Goal: Use online tool/utility

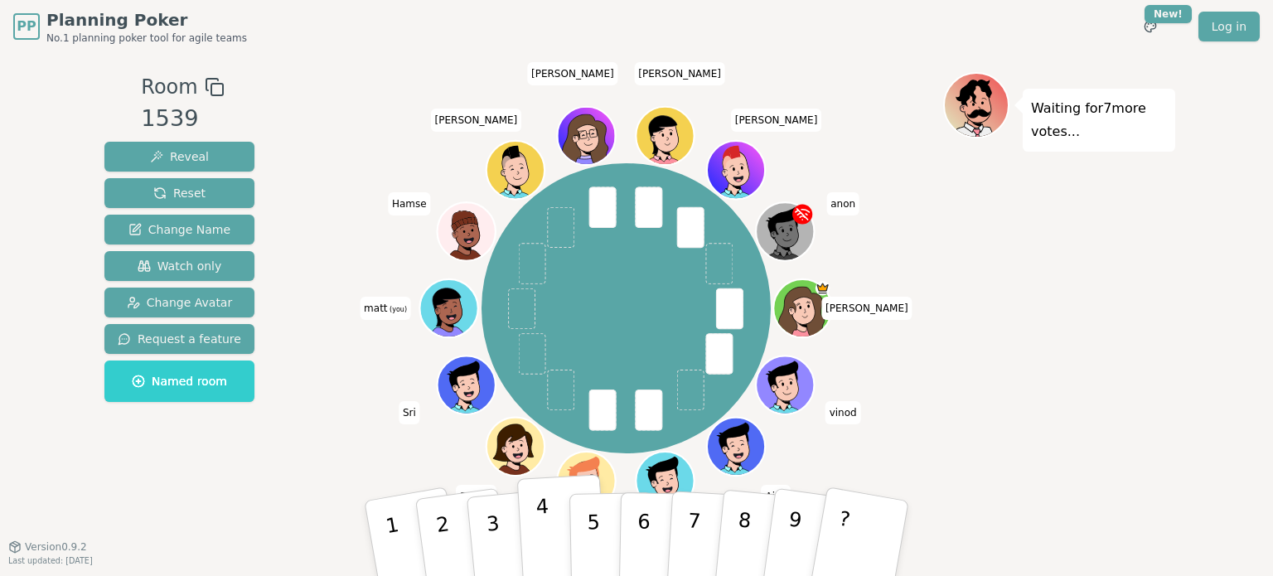
click at [537, 521] on p "4" at bounding box center [544, 540] width 18 height 90
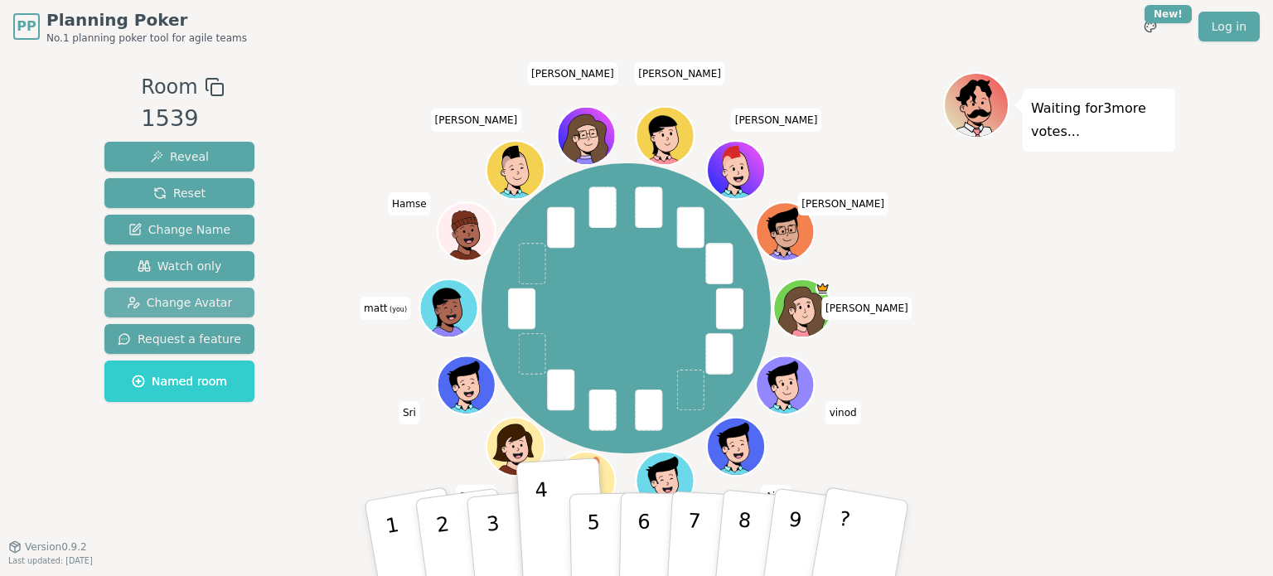
click at [136, 301] on span "Change Avatar" at bounding box center [180, 302] width 106 height 17
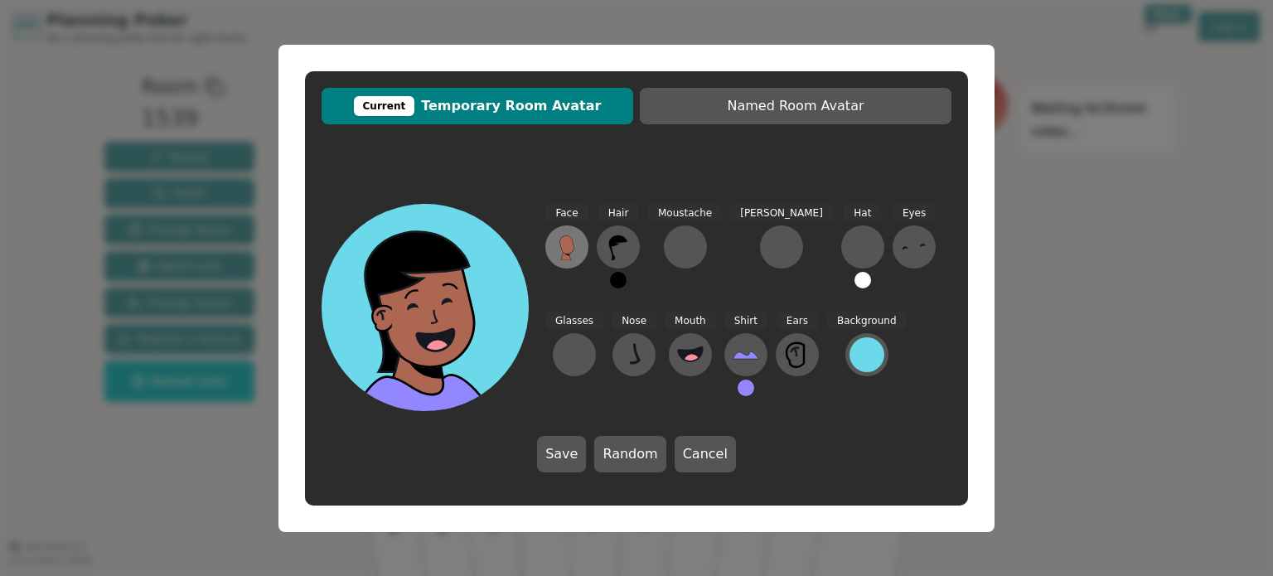
click at [567, 245] on icon at bounding box center [566, 244] width 14 height 18
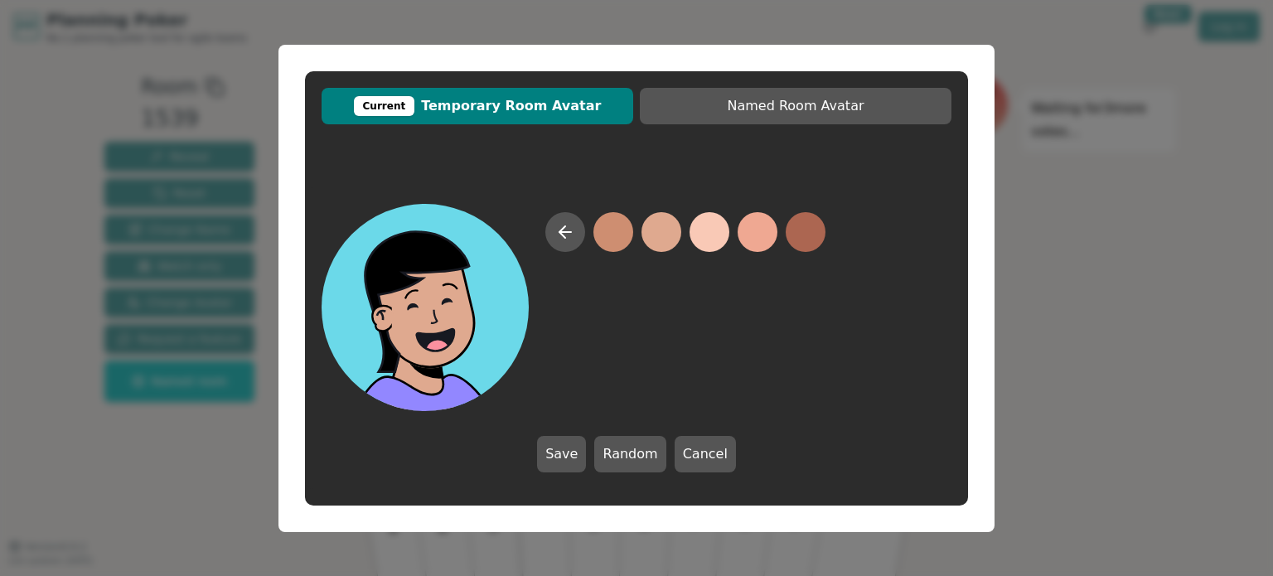
click at [666, 235] on button at bounding box center [662, 232] width 40 height 40
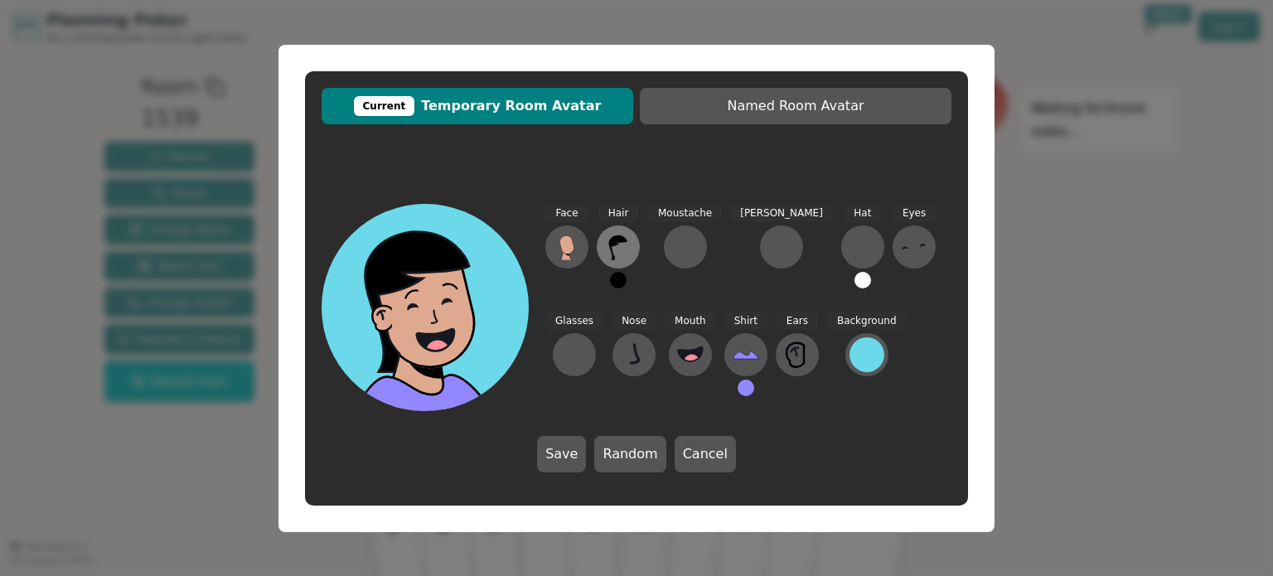
click at [625, 251] on icon at bounding box center [618, 247] width 27 height 27
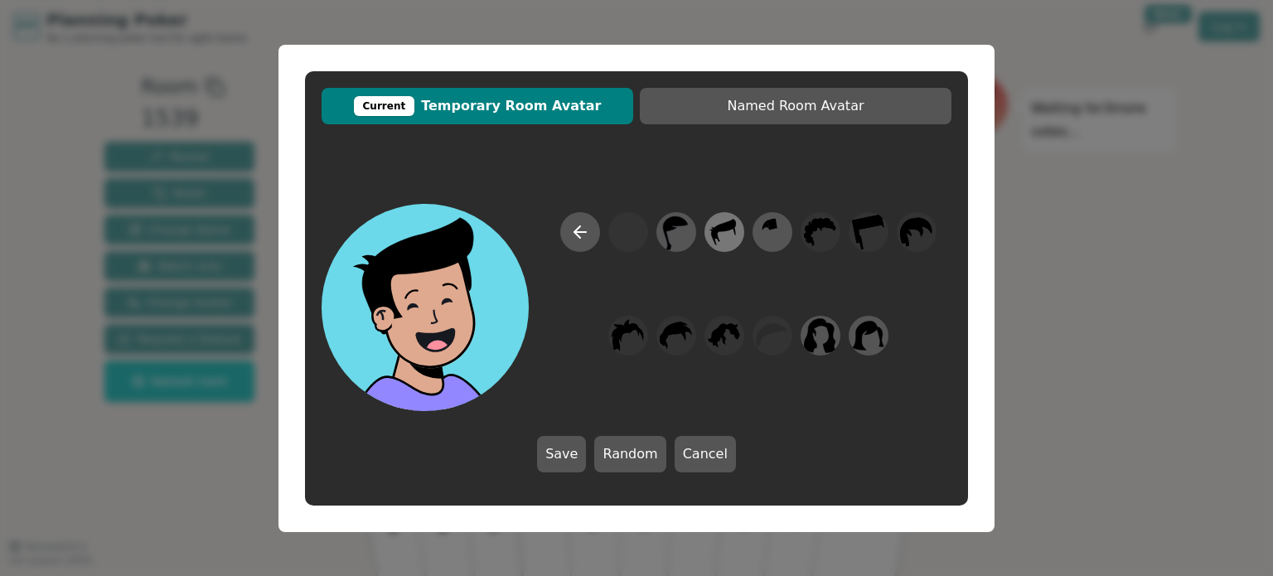
click at [715, 239] on icon at bounding box center [724, 232] width 25 height 27
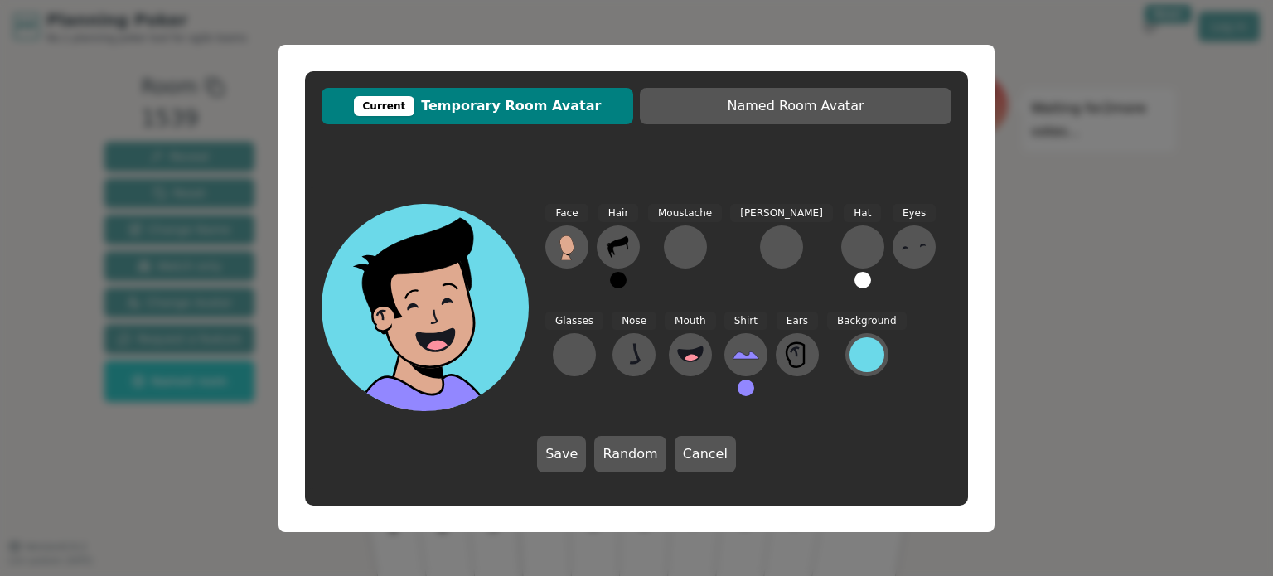
click at [617, 281] on button at bounding box center [618, 280] width 17 height 17
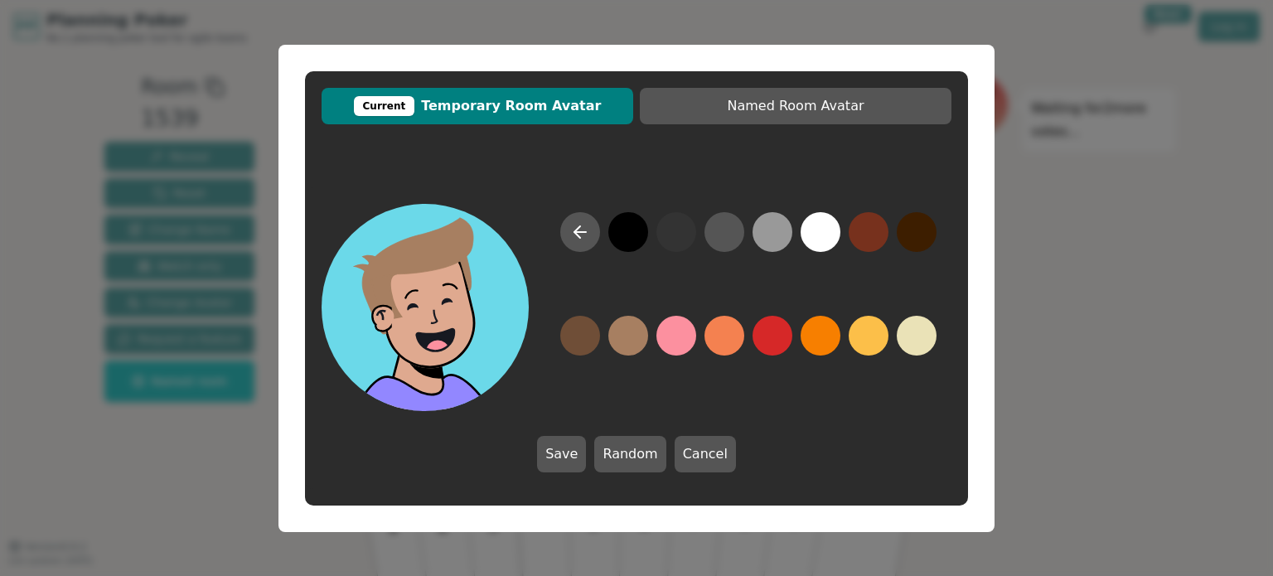
click at [627, 335] on button at bounding box center [628, 336] width 40 height 40
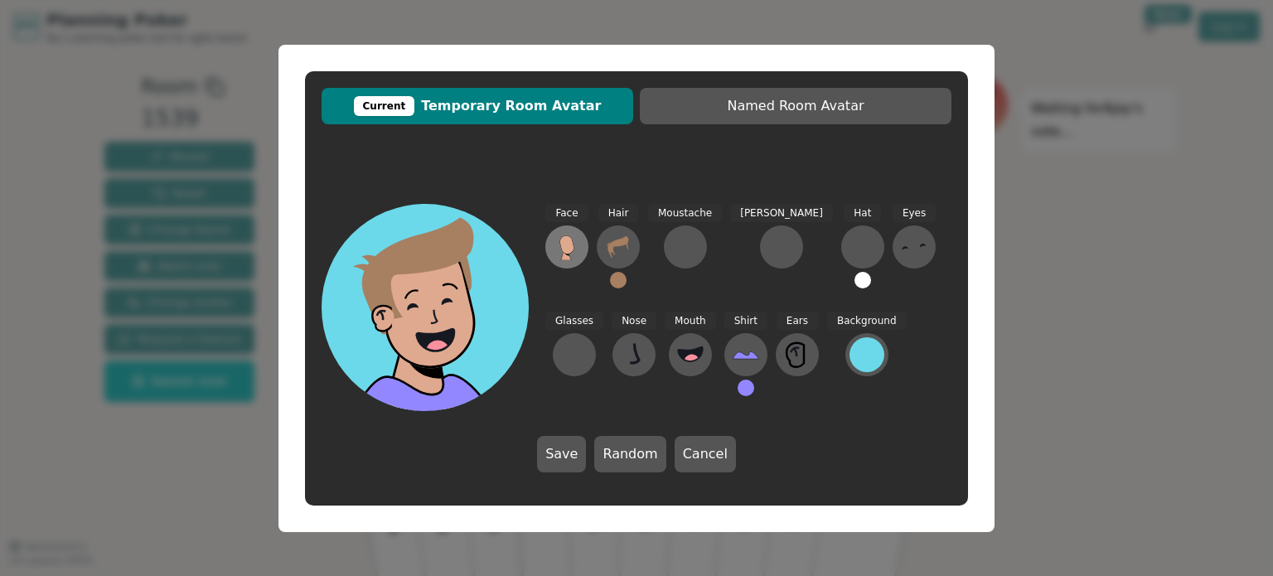
click at [569, 258] on icon at bounding box center [566, 255] width 10 height 9
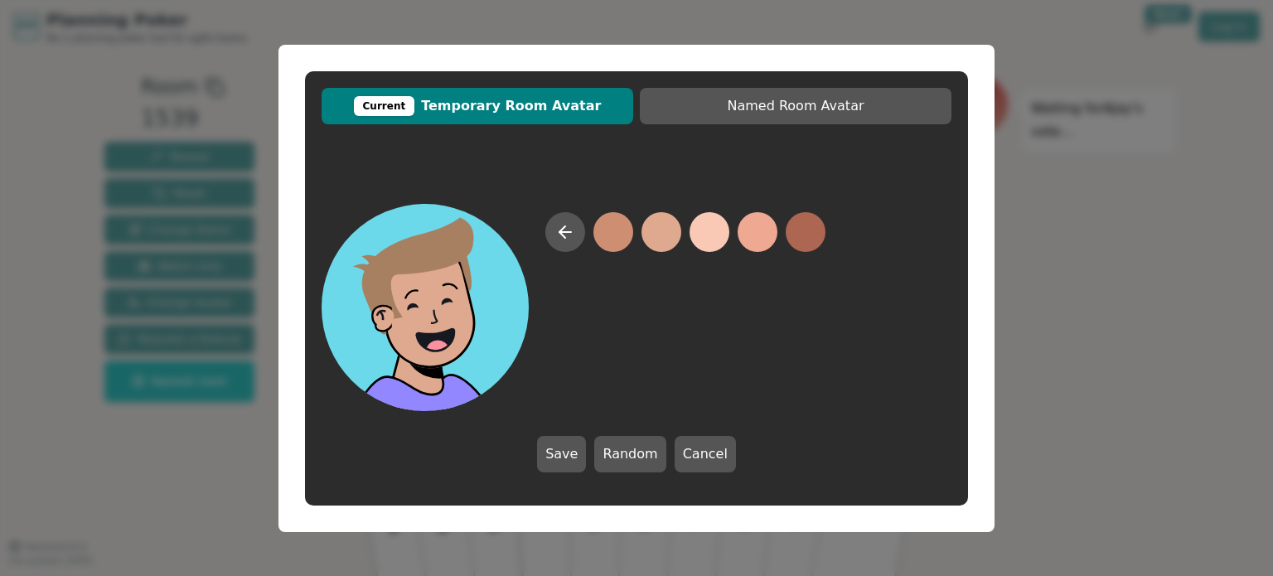
click at [667, 237] on button at bounding box center [662, 232] width 40 height 40
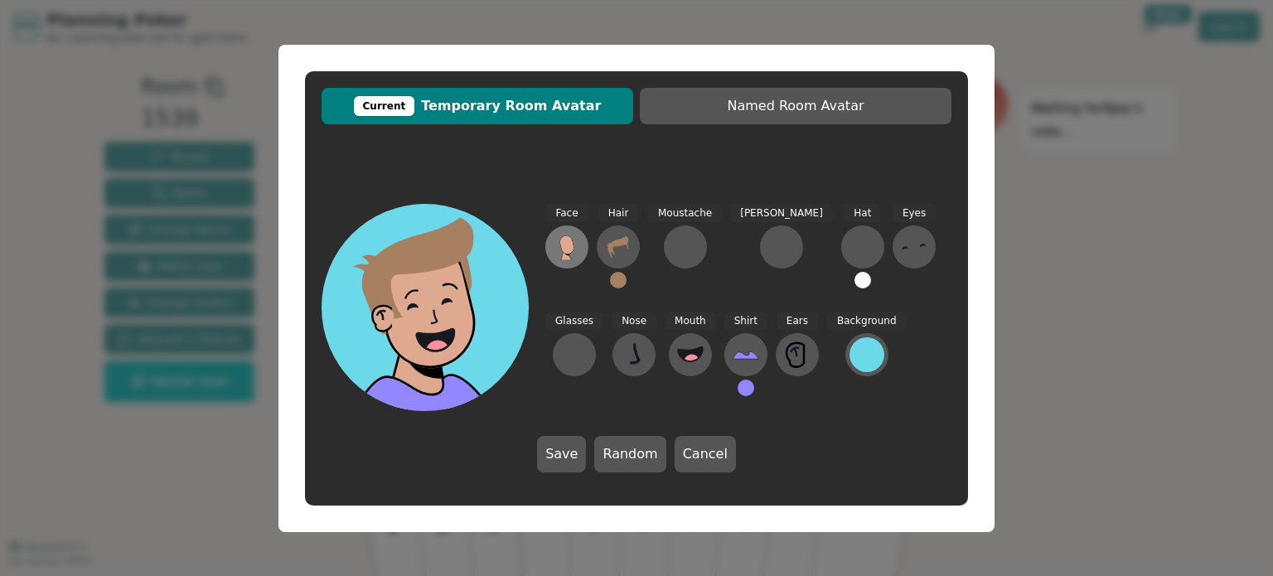
click at [580, 257] on button at bounding box center [566, 246] width 43 height 43
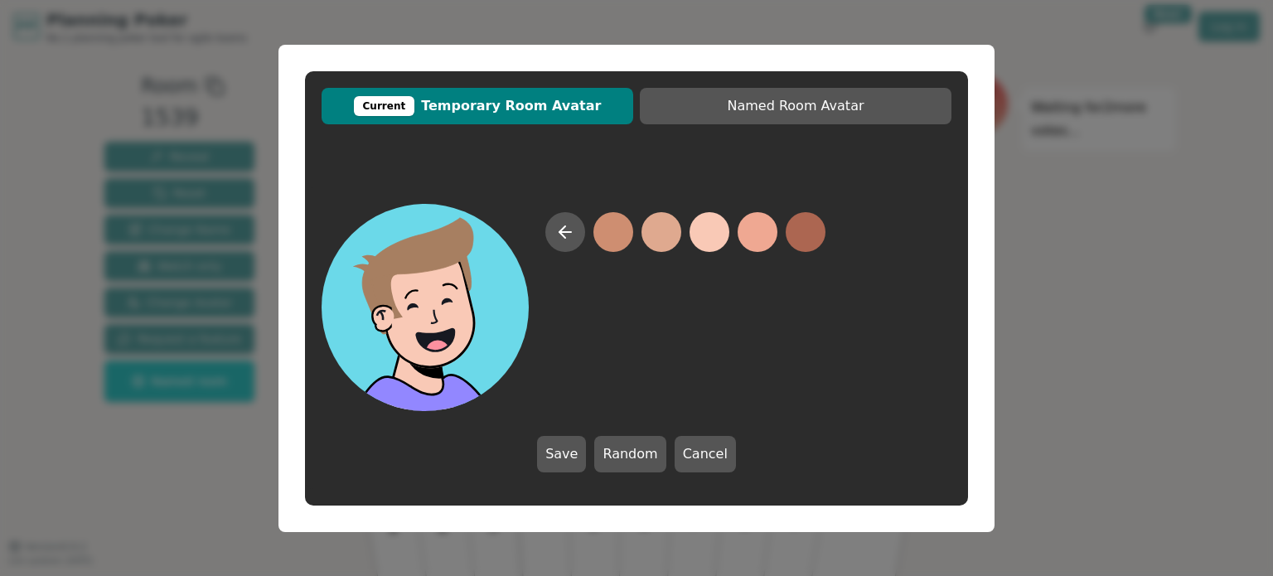
click at [707, 235] on button at bounding box center [710, 232] width 40 height 40
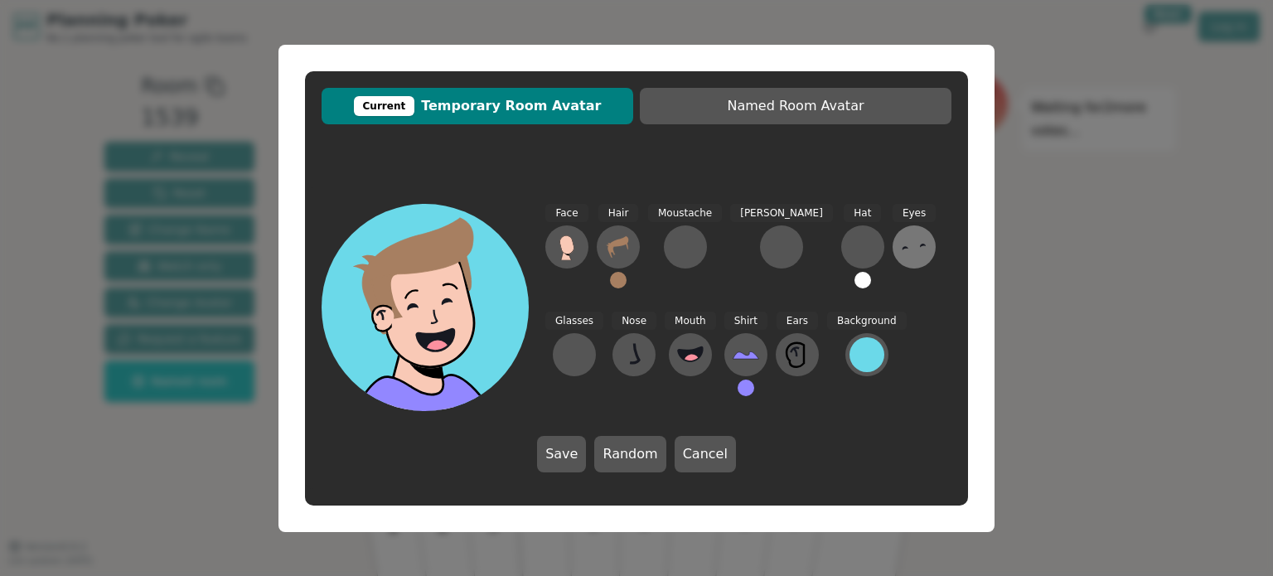
click at [901, 251] on icon at bounding box center [914, 247] width 27 height 27
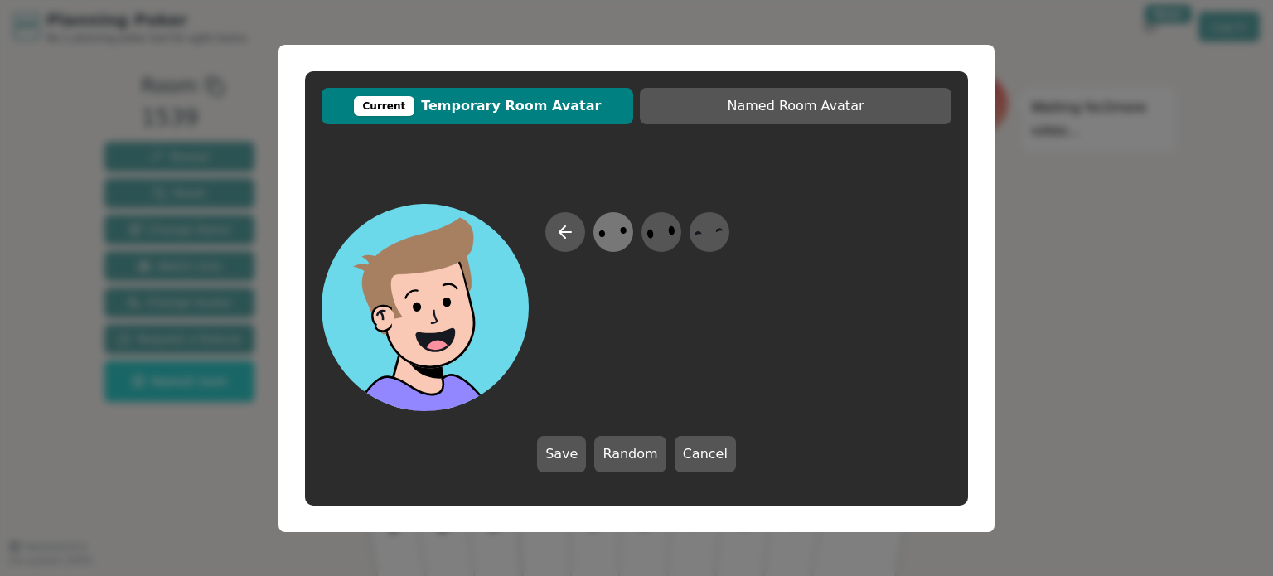
click at [617, 234] on icon at bounding box center [613, 231] width 32 height 37
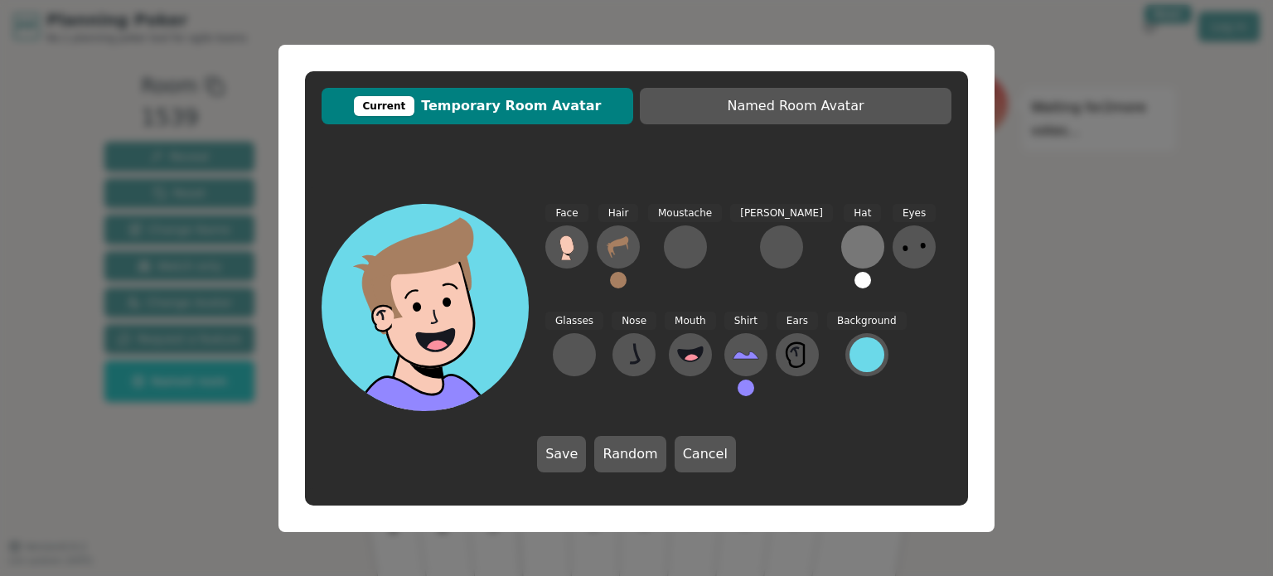
click at [850, 241] on div at bounding box center [863, 247] width 27 height 27
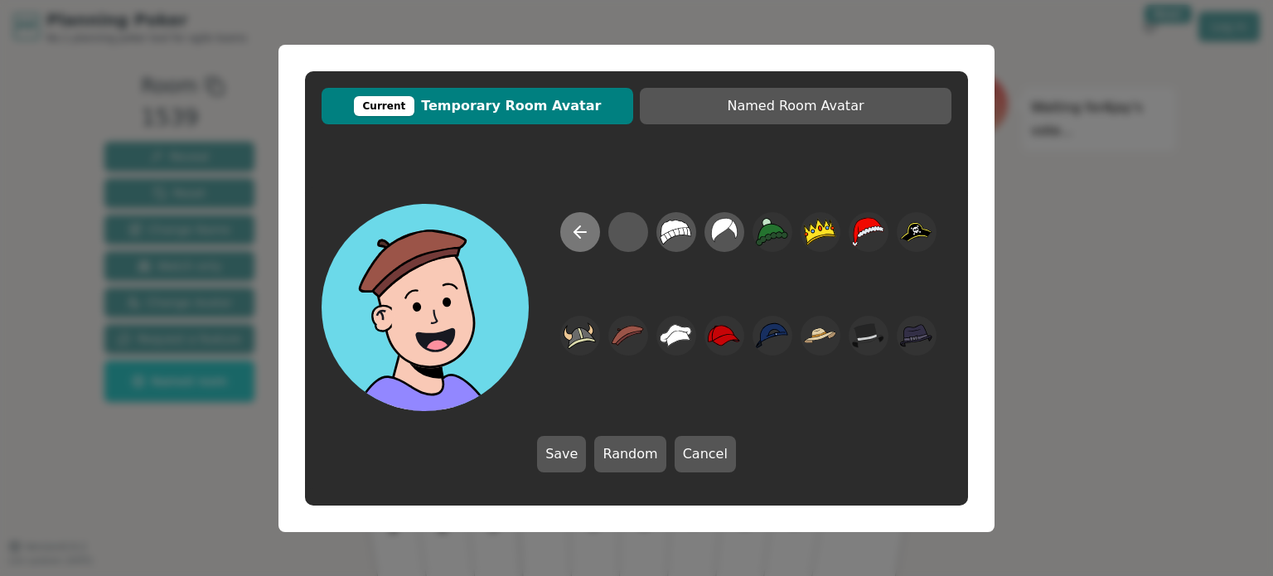
click at [580, 228] on icon at bounding box center [580, 232] width 20 height 20
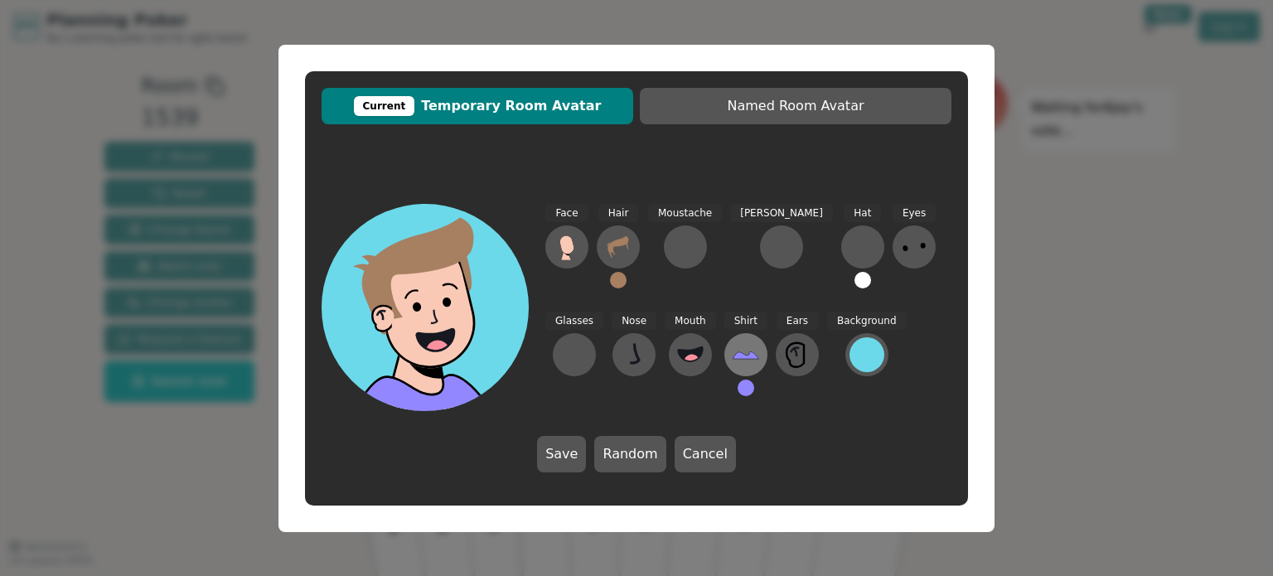
click at [733, 360] on icon at bounding box center [746, 354] width 27 height 27
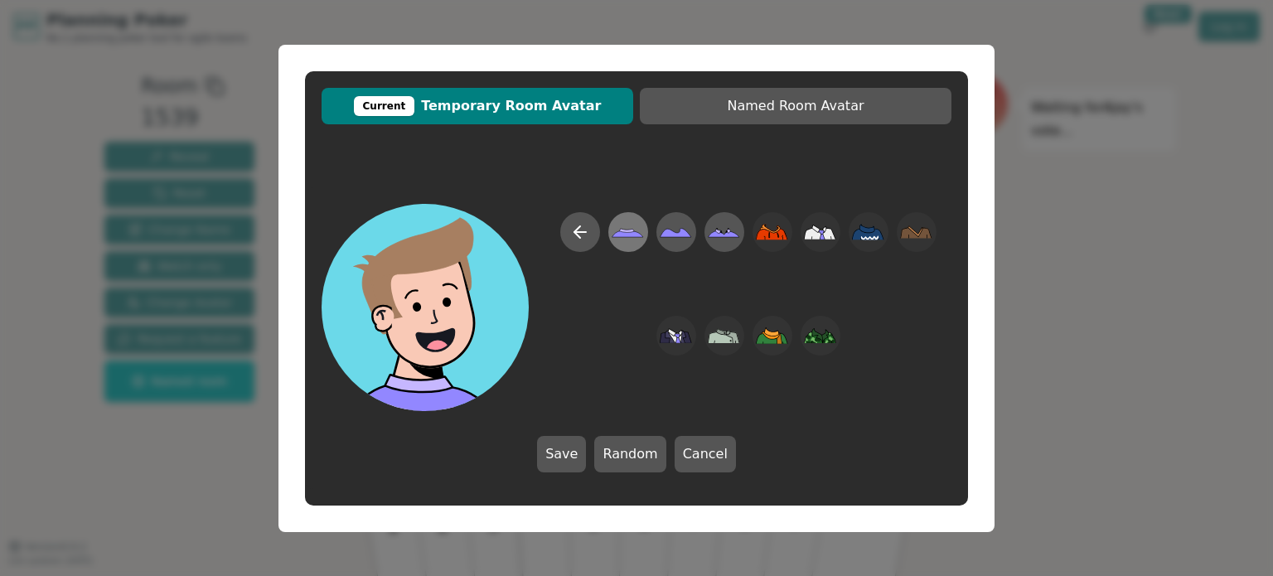
click at [633, 233] on icon at bounding box center [628, 233] width 31 height 7
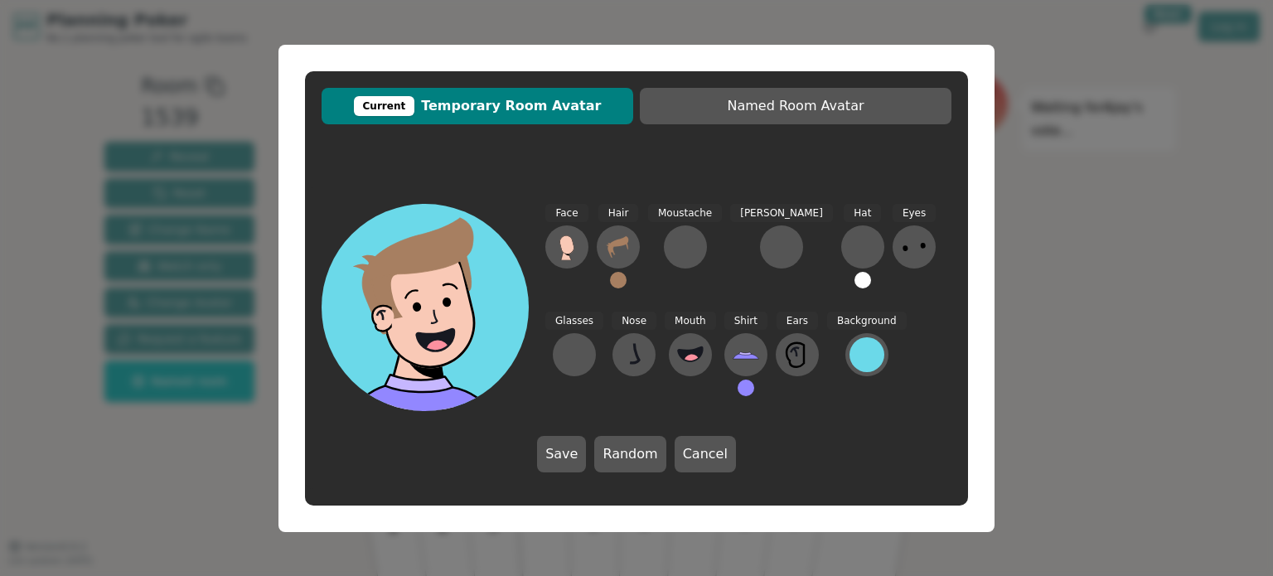
click at [738, 390] on button at bounding box center [746, 388] width 17 height 17
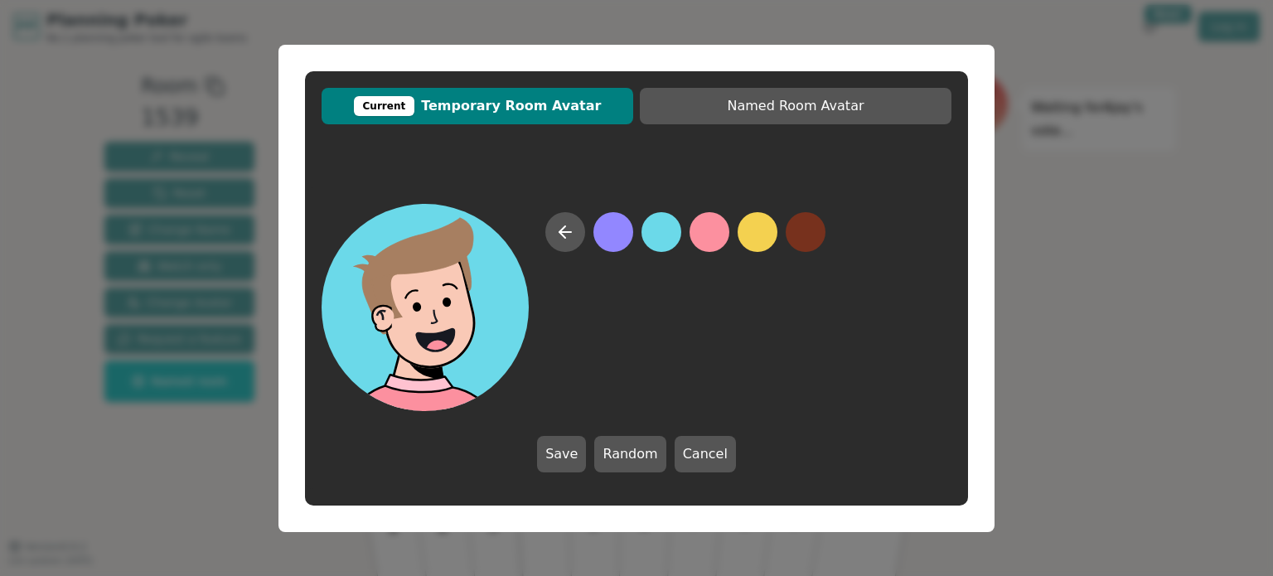
click at [705, 234] on button at bounding box center [710, 232] width 40 height 40
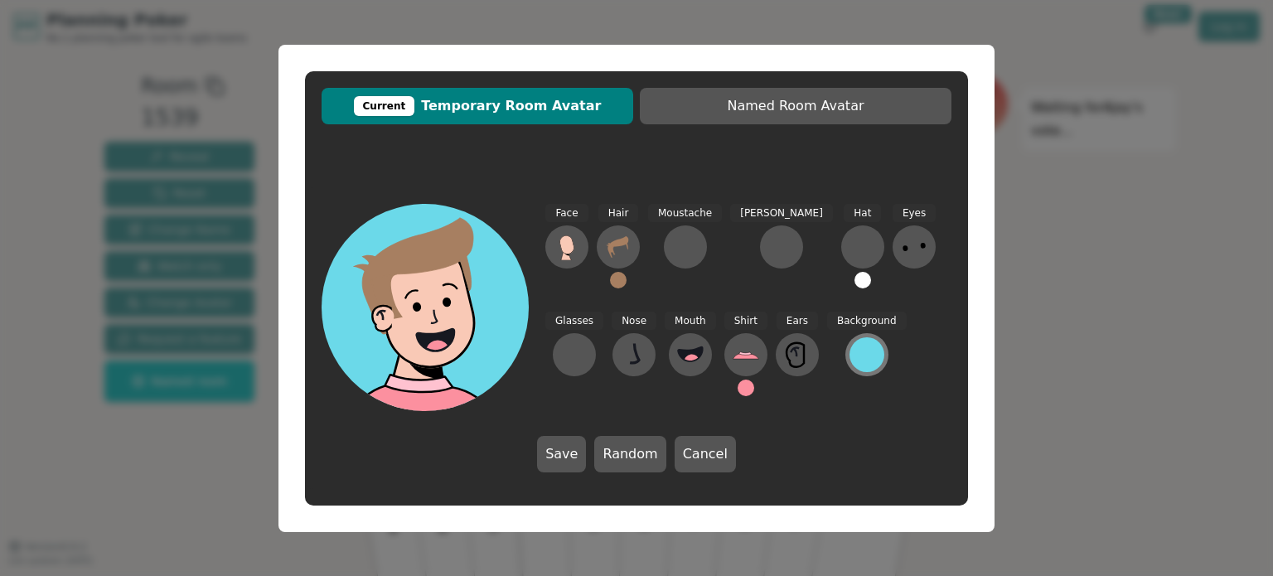
click at [850, 355] on div at bounding box center [867, 354] width 35 height 35
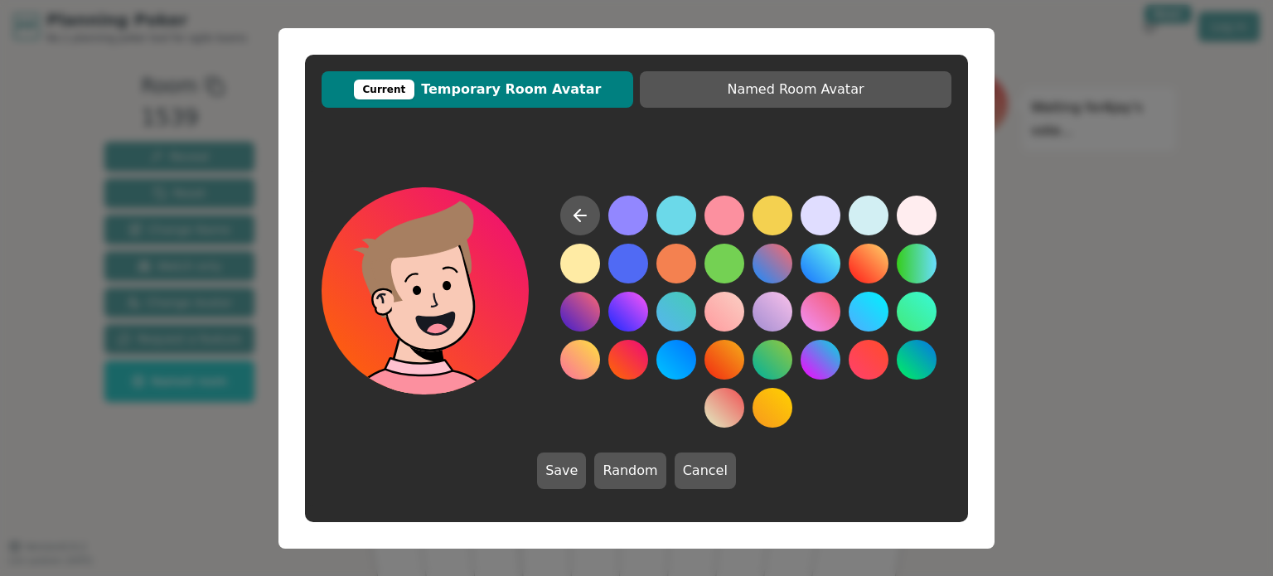
click at [619, 356] on button at bounding box center [628, 360] width 40 height 40
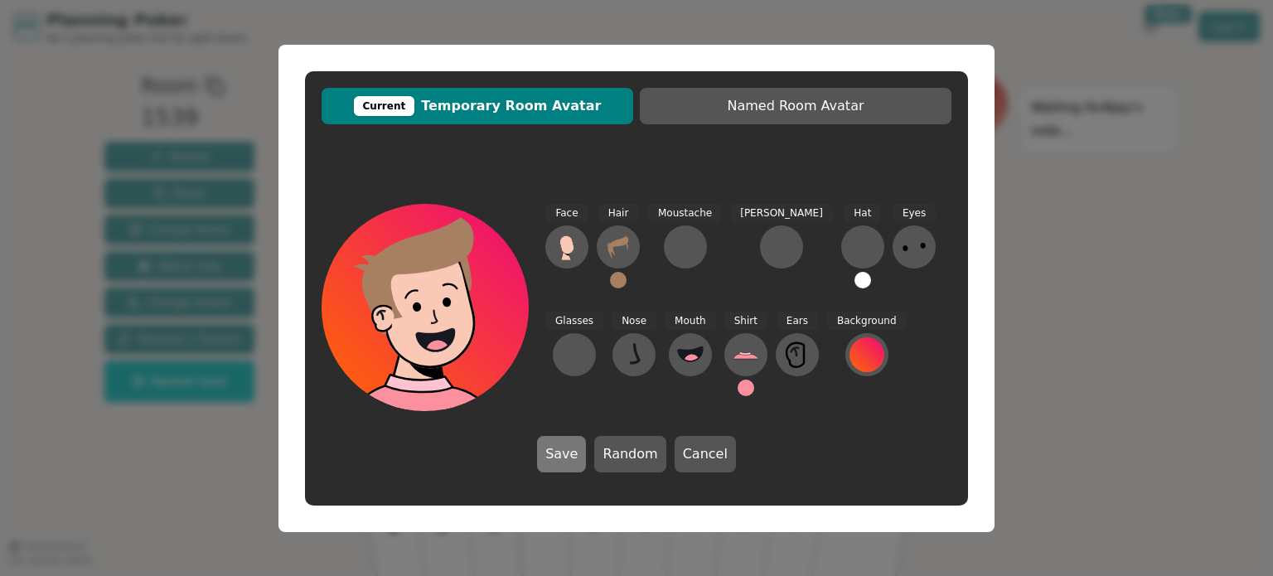
click at [579, 453] on button "Save" at bounding box center [561, 454] width 49 height 36
